Goal: Check status: Check status

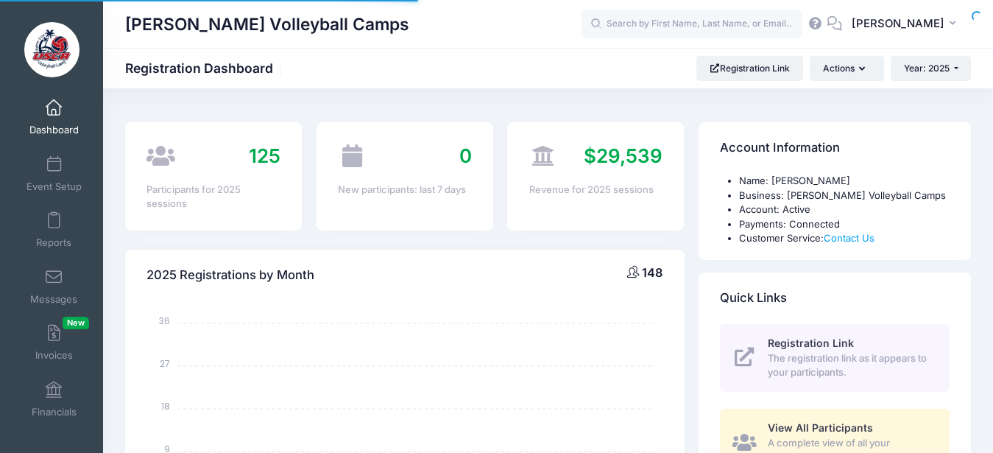
select select
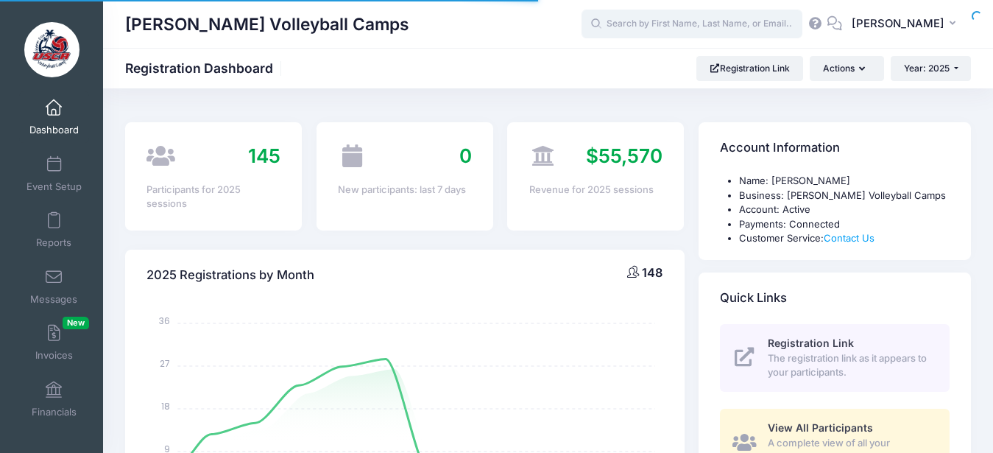
click at [682, 23] on input "text" at bounding box center [692, 24] width 221 height 29
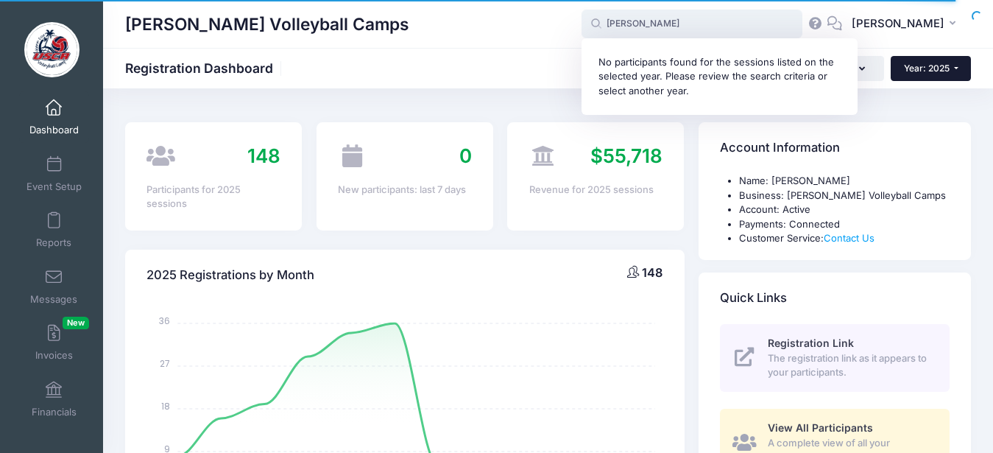
type input "deering"
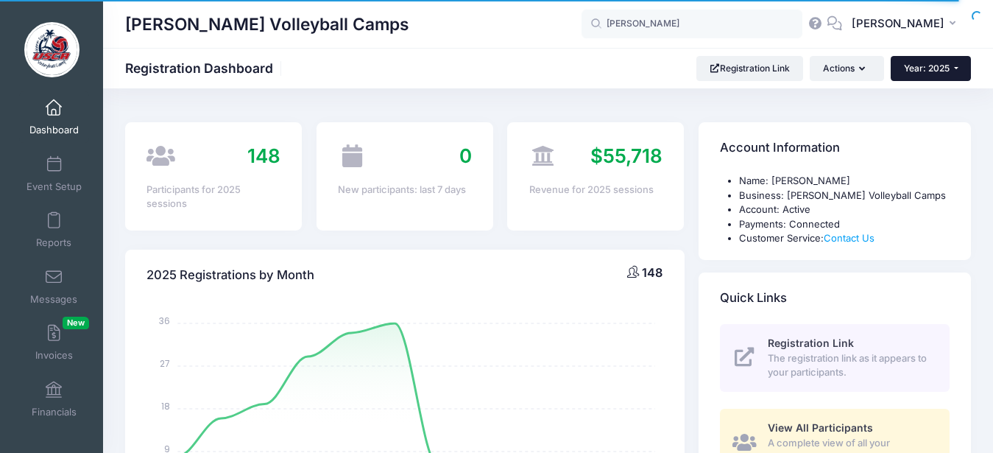
click at [953, 72] on button "Year: 2025" at bounding box center [931, 68] width 80 height 25
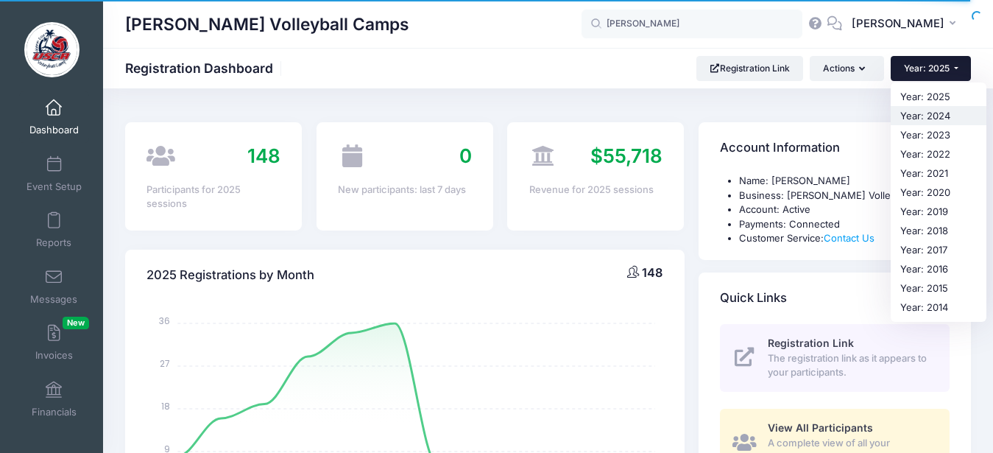
click at [931, 109] on link "Year: 2024" at bounding box center [939, 115] width 96 height 19
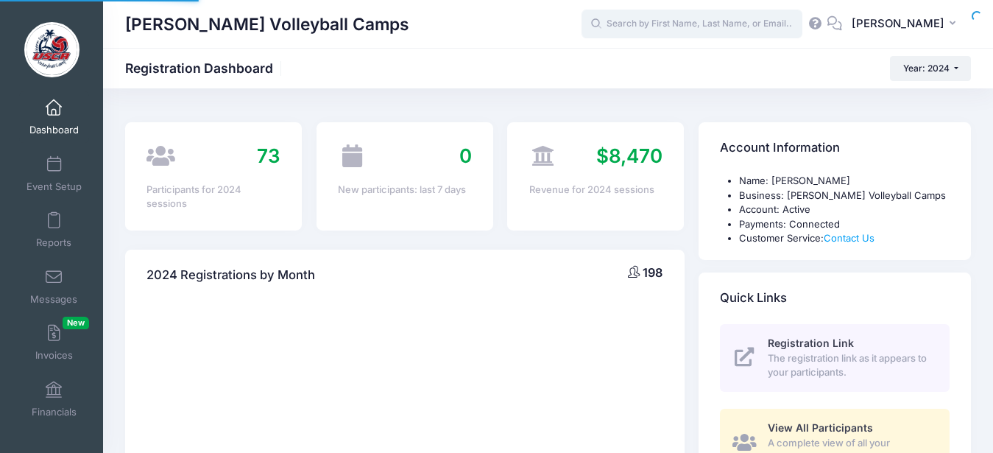
click at [721, 26] on input "text" at bounding box center [692, 24] width 221 height 29
select select
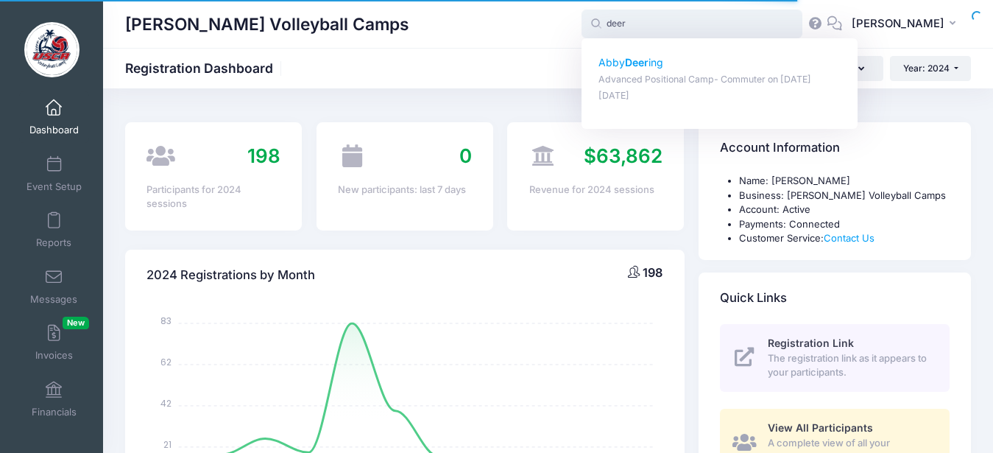
click at [649, 60] on strong "Deer" at bounding box center [637, 62] width 24 height 13
type input "[PERSON_NAME] (Advanced Positional Camp- Commuter, [DATE])"
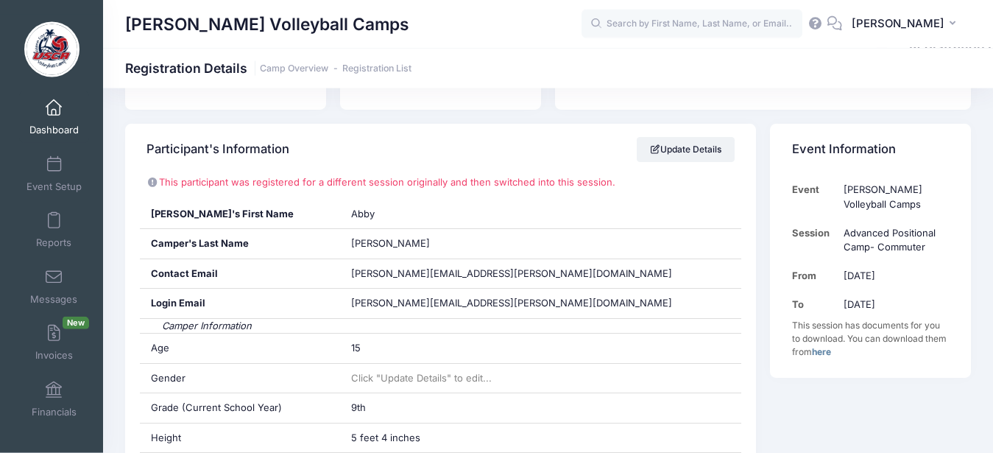
scroll to position [339, 0]
